Goal: Task Accomplishment & Management: Manage account settings

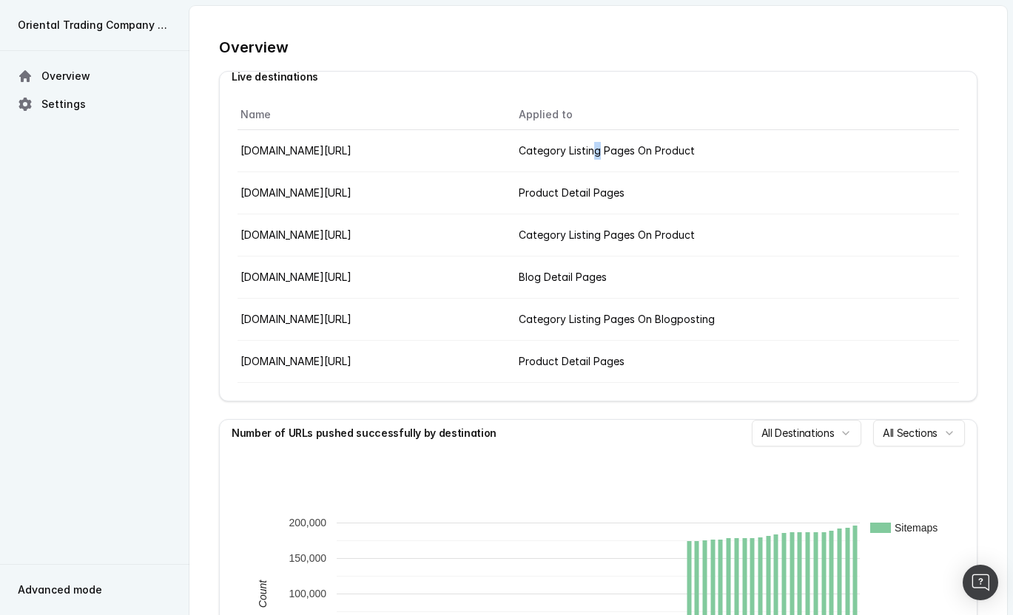
click at [730, 152] on div "Category Listing Pages On Product" at bounding box center [736, 151] width 437 height 18
drag, startPoint x: 436, startPoint y: 131, endPoint x: 277, endPoint y: 135, distance: 159.1
click at [381, 131] on td "[DOMAIN_NAME][URL]" at bounding box center [371, 151] width 269 height 42
drag, startPoint x: 277, startPoint y: 135, endPoint x: 251, endPoint y: 140, distance: 25.7
click at [275, 135] on td "[DOMAIN_NAME][URL]" at bounding box center [371, 151] width 269 height 42
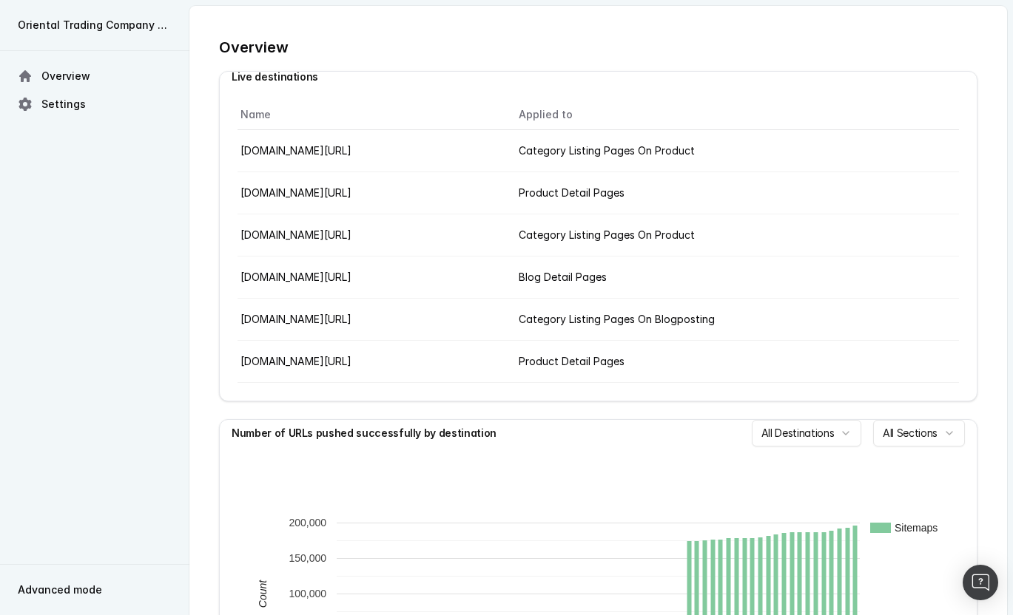
click at [39, 103] on link "Settings" at bounding box center [95, 104] width 166 height 27
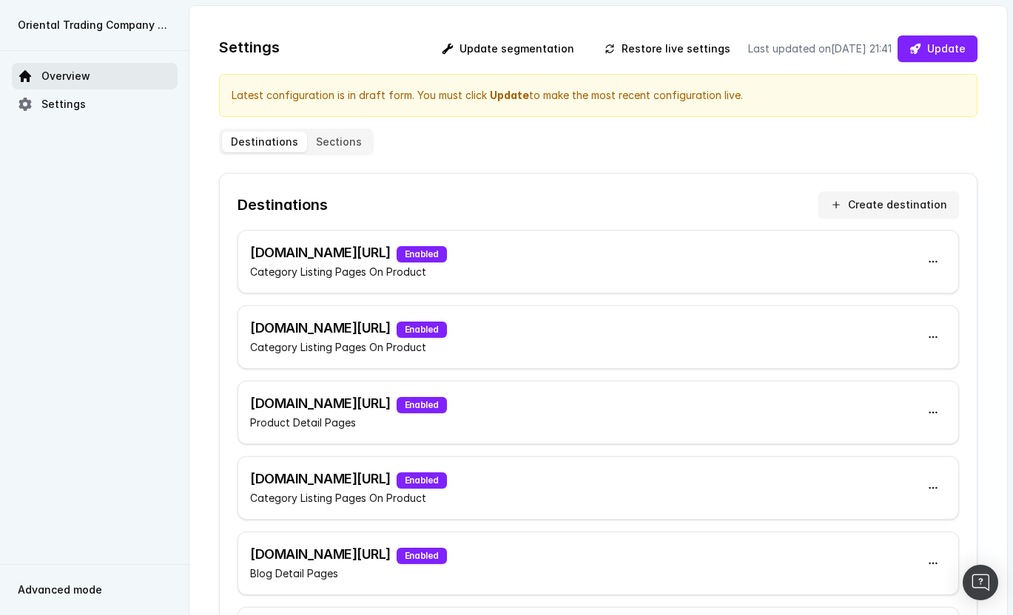
click at [78, 72] on span "Overview" at bounding box center [65, 76] width 49 height 15
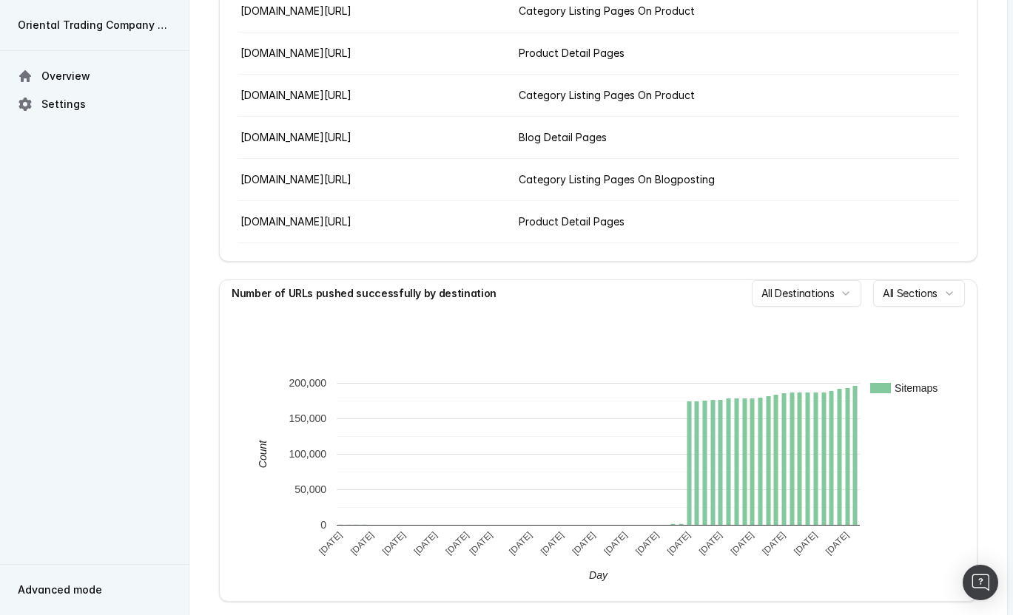
scroll to position [222, 0]
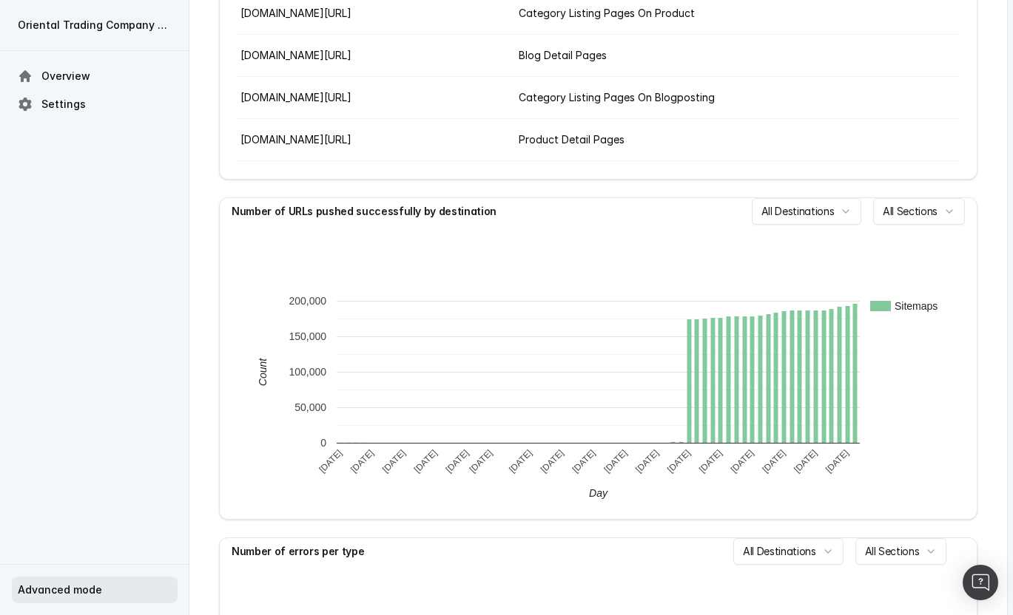
click at [71, 592] on span "Advanced mode" at bounding box center [60, 590] width 84 height 15
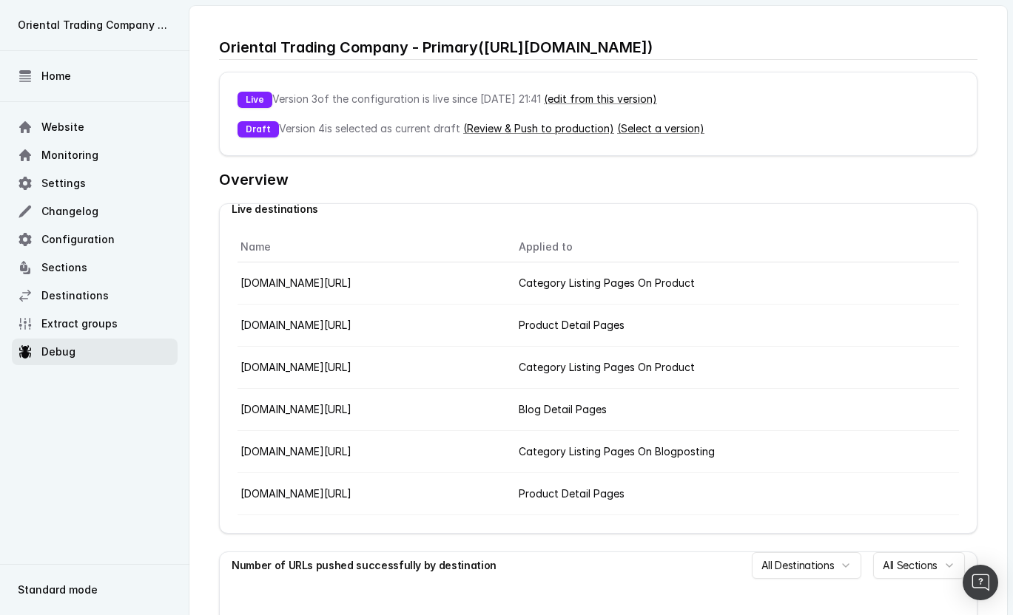
click at [67, 348] on span "Debug" at bounding box center [58, 352] width 34 height 15
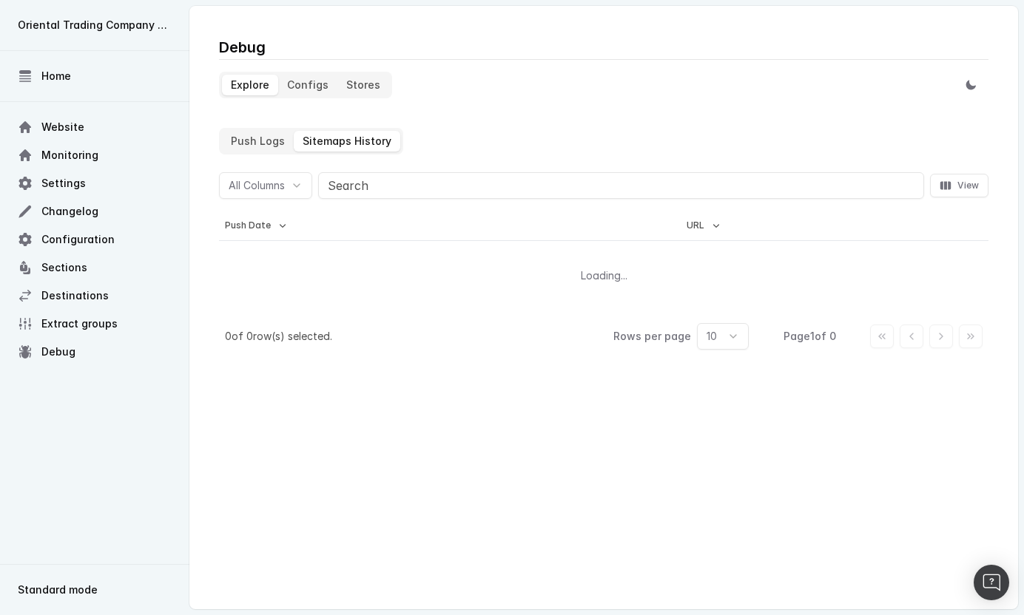
click at [337, 139] on History "Sitemaps History" at bounding box center [347, 141] width 107 height 21
